Goal: Navigation & Orientation: Find specific page/section

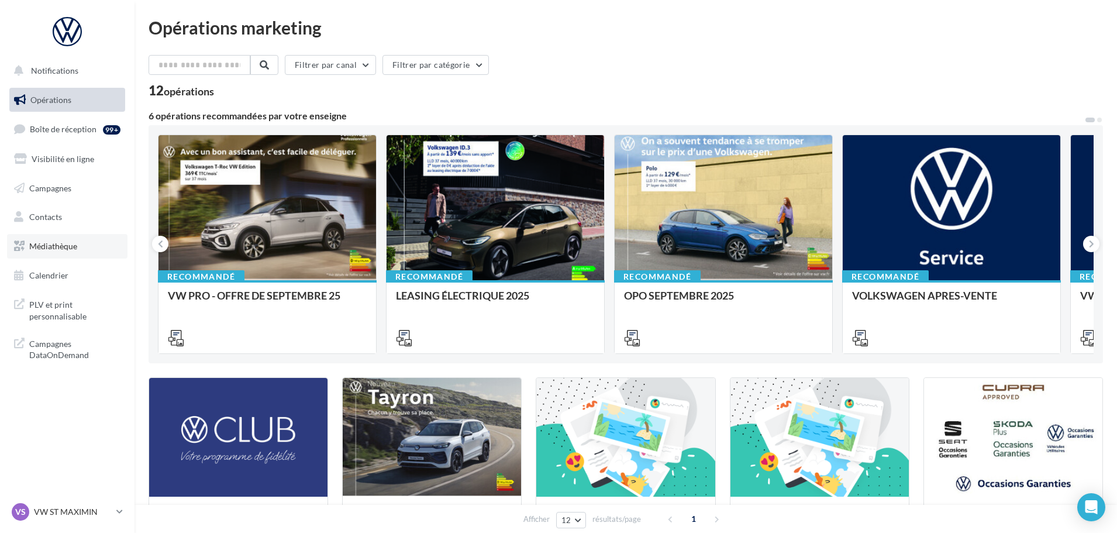
click at [54, 234] on link "Médiathèque" at bounding box center [67, 246] width 120 height 25
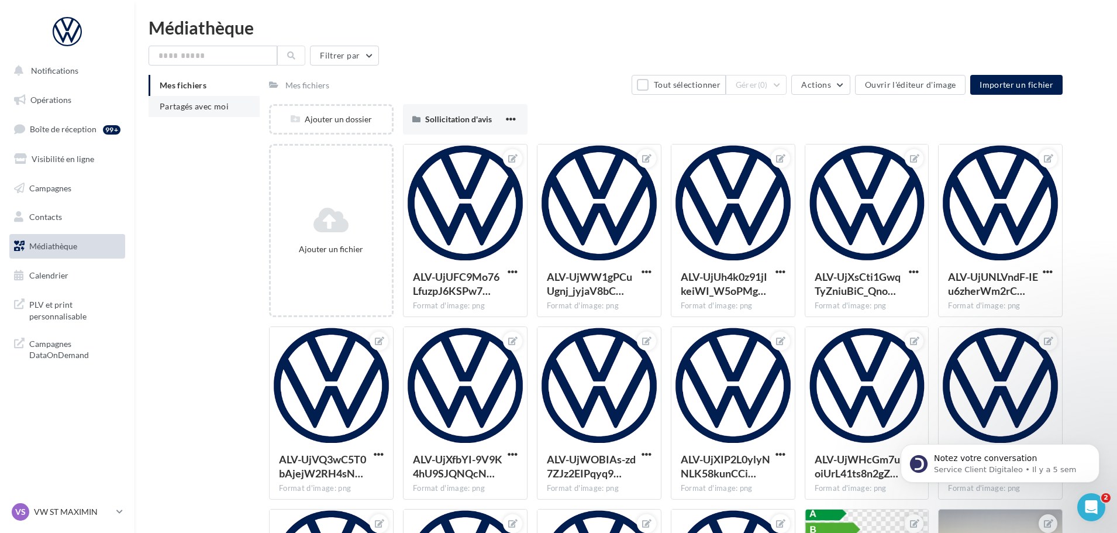
click at [188, 106] on span "Partagés avec moi" at bounding box center [194, 106] width 69 height 10
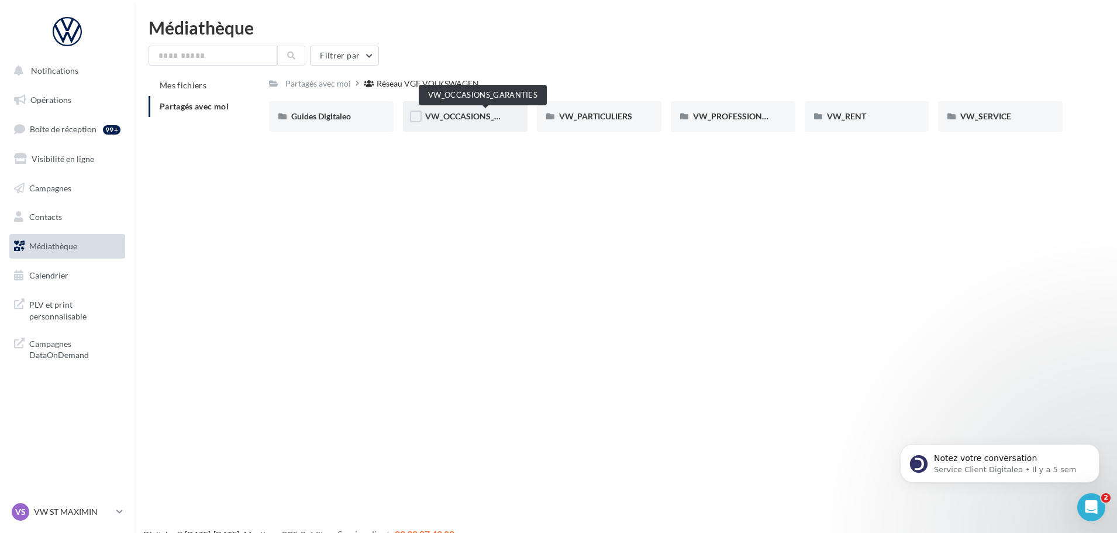
click at [478, 117] on span "VW_OCCASIONS_GARANTIES" at bounding box center [482, 116] width 115 height 10
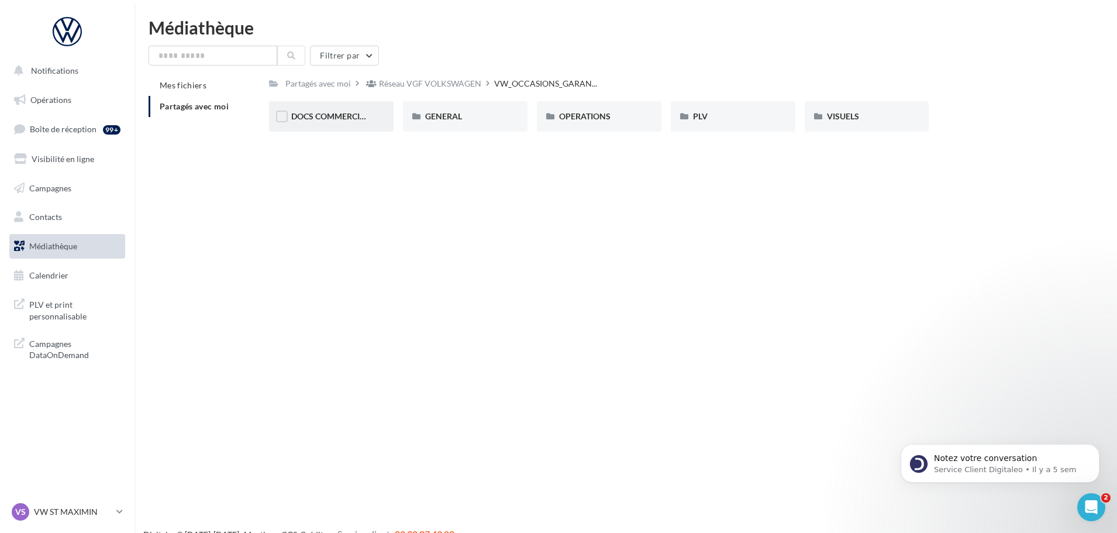
click at [355, 119] on span "DOCS COMMERCIAUX" at bounding box center [334, 116] width 86 height 10
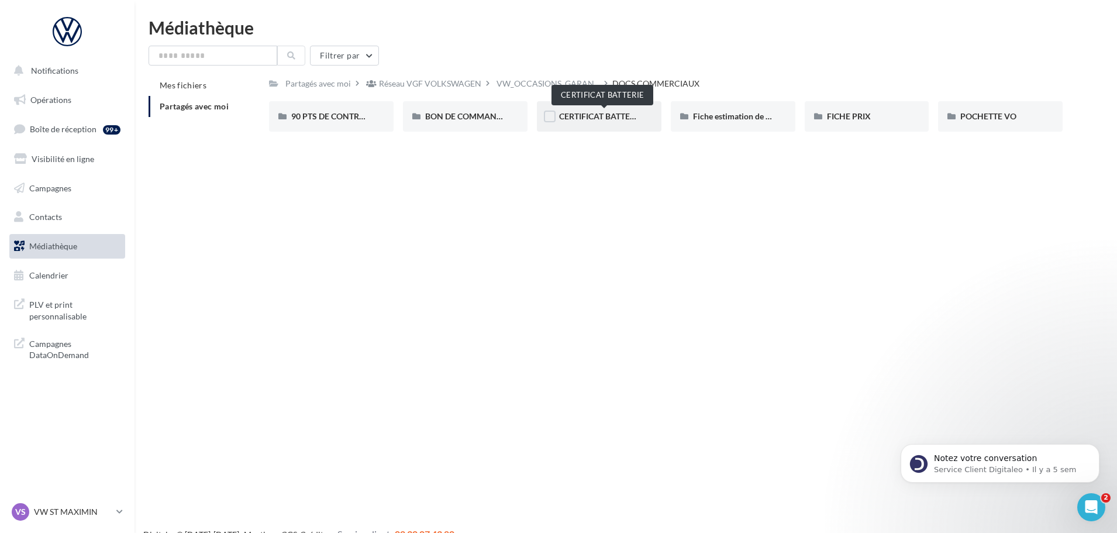
click at [586, 119] on span "CERTIFICAT BATTERIE" at bounding box center [600, 116] width 83 height 10
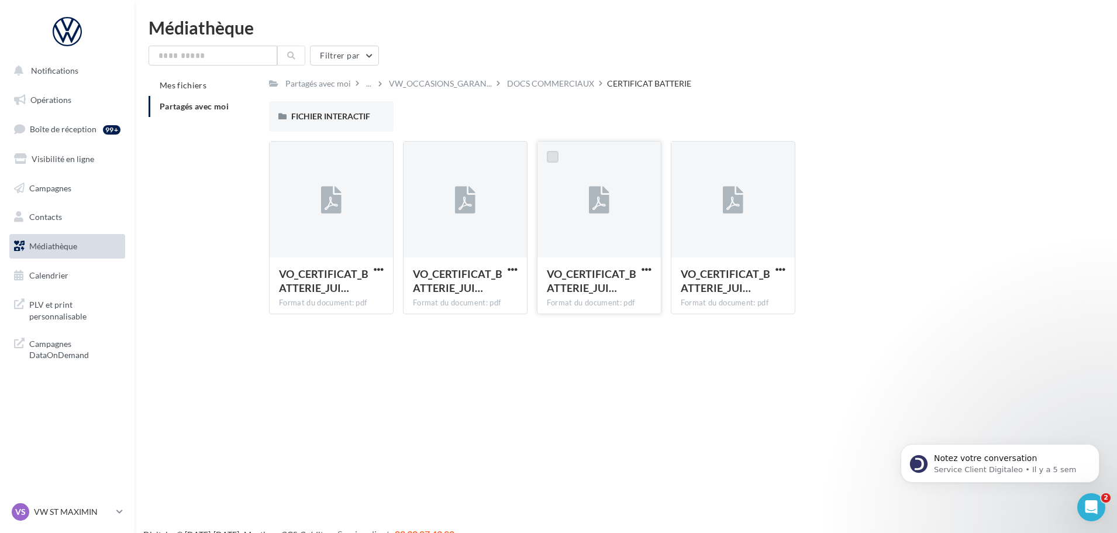
click at [552, 154] on label at bounding box center [553, 157] width 12 height 12
click at [587, 198] on div at bounding box center [598, 199] width 123 height 117
click at [596, 203] on icon at bounding box center [599, 200] width 20 height 27
click at [552, 161] on label at bounding box center [553, 157] width 12 height 12
click at [282, 115] on label at bounding box center [282, 116] width 12 height 12
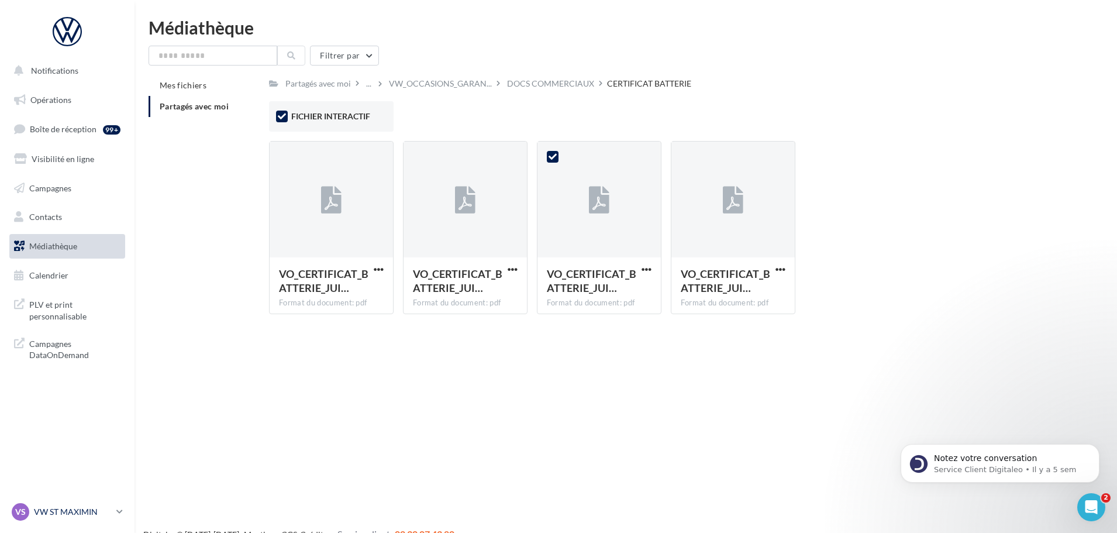
click at [67, 508] on p "VW ST MAXIMIN" at bounding box center [73, 512] width 78 height 12
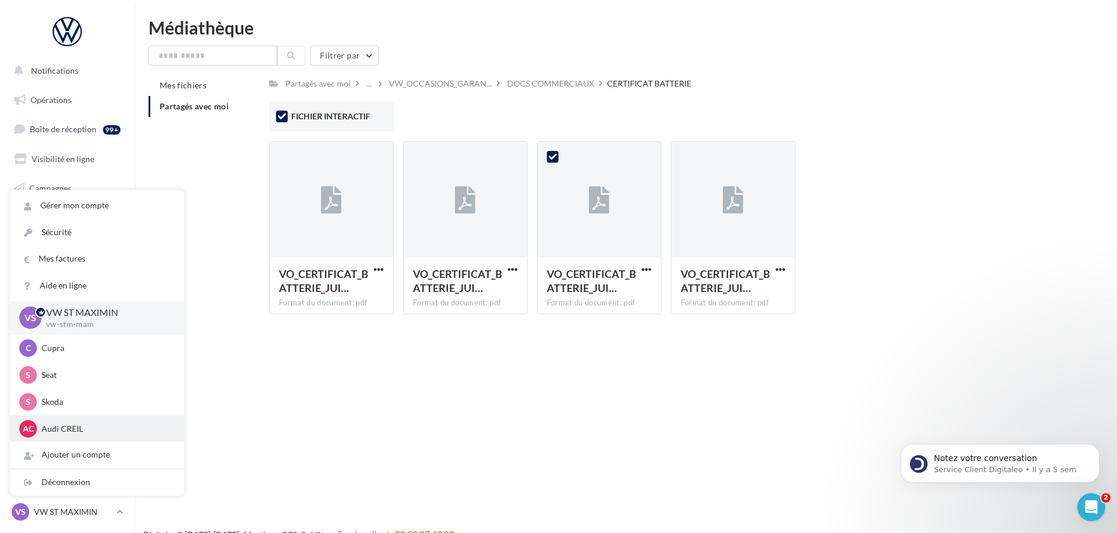
click at [77, 428] on p "Audi CREIL" at bounding box center [106, 429] width 129 height 12
